Goal: Information Seeking & Learning: Understand process/instructions

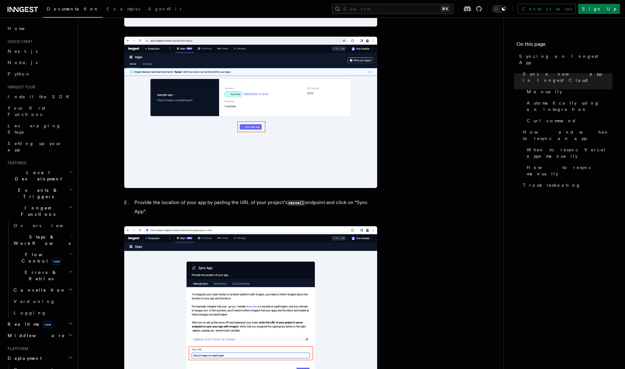
scroll to position [319, 0]
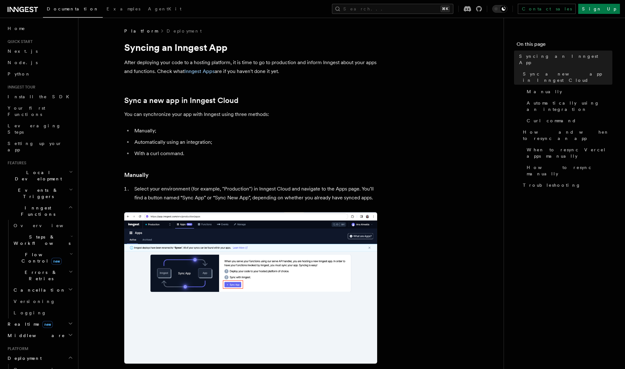
click at [238, 137] on ul "Manually; Automatically using an integration; With a curl command." at bounding box center [250, 142] width 253 height 32
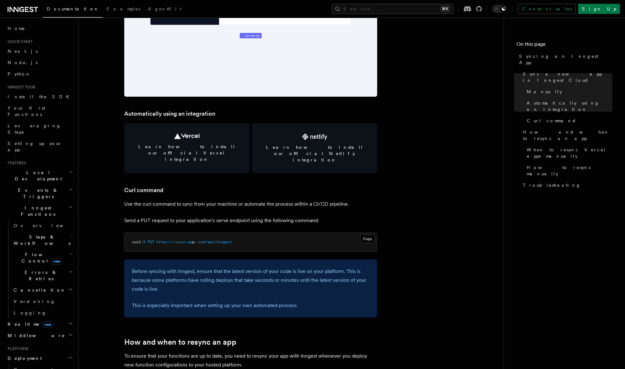
scroll to position [802, 0]
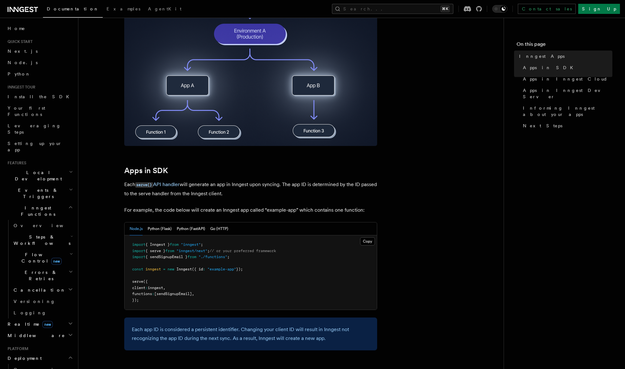
scroll to position [191, 0]
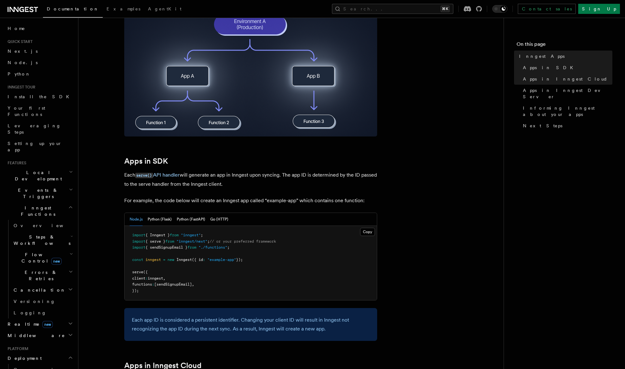
click at [138, 220] on button "Node.js" at bounding box center [136, 219] width 13 height 13
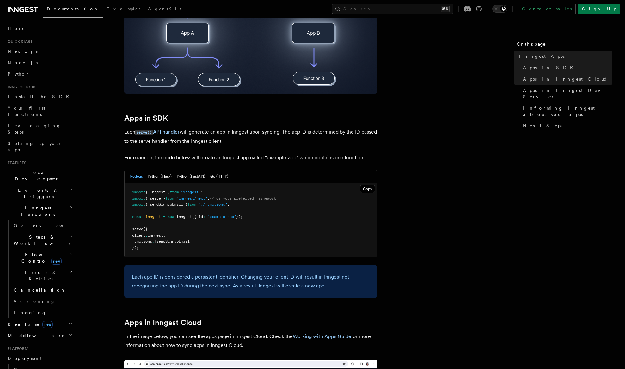
scroll to position [235, 0]
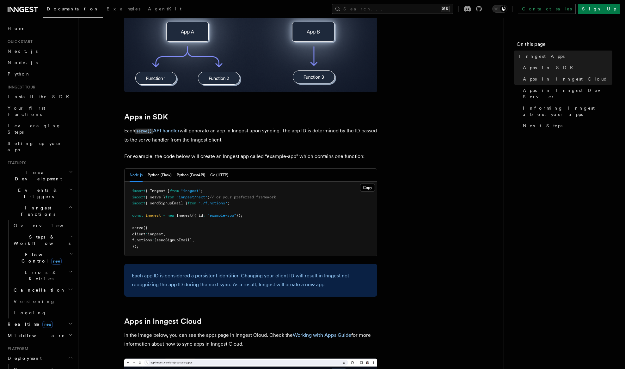
click at [163, 193] on span "{ Inngest }" at bounding box center [157, 191] width 24 height 4
click at [159, 196] on span "{ serve }" at bounding box center [155, 197] width 20 height 4
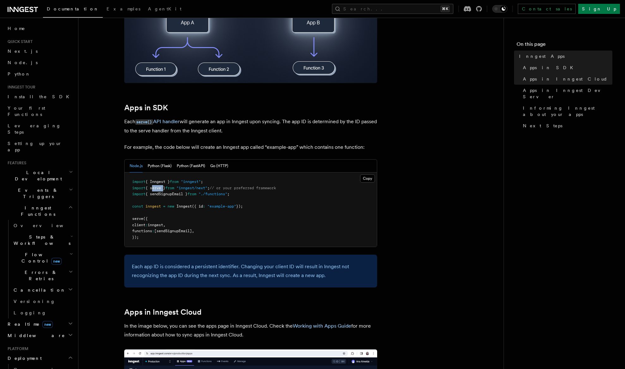
scroll to position [245, 0]
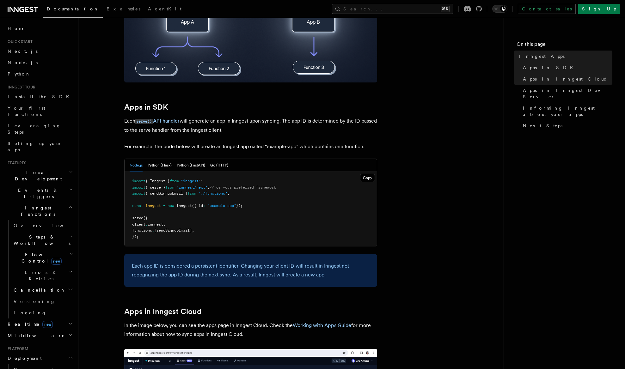
click at [160, 182] on span "{ Inngest }" at bounding box center [157, 181] width 24 height 4
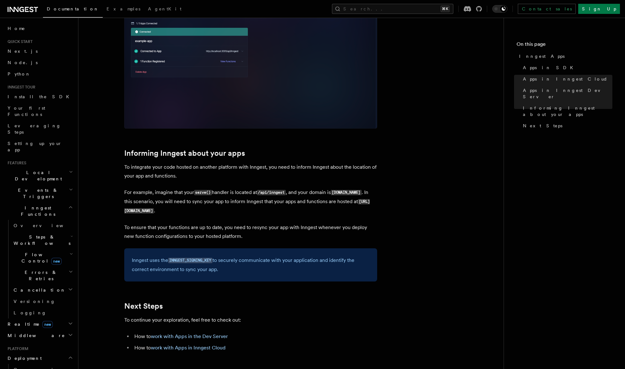
scroll to position [832, 0]
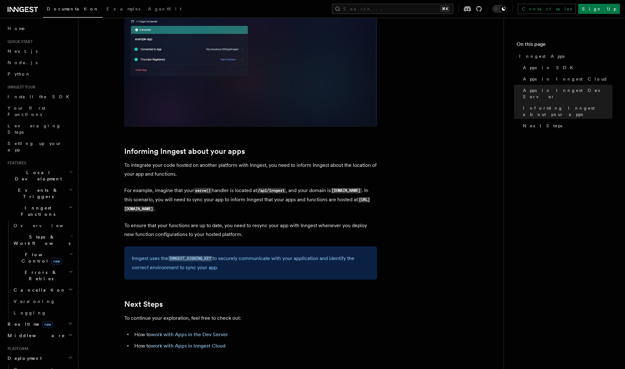
click at [195, 259] on code "INNGEST_SIGNING_KEY" at bounding box center [190, 258] width 44 height 5
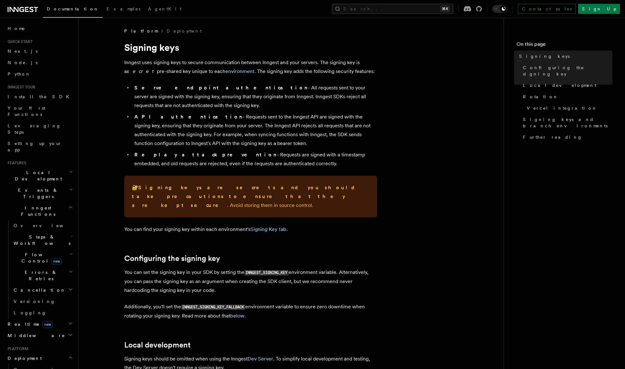
click at [23, 13] on icon at bounding box center [23, 10] width 30 height 8
